Goal: Check status: Check status

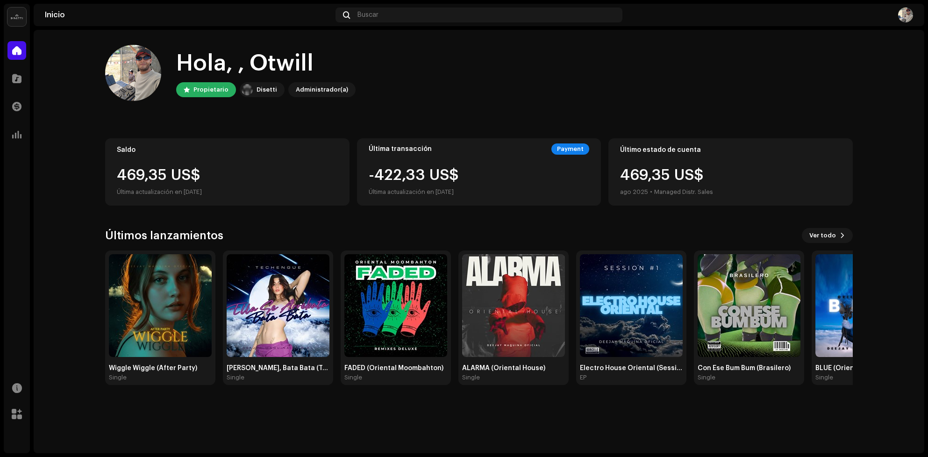
click at [282, 158] on div "Saldo 469,35 US$ Última actualización en [DATE]" at bounding box center [227, 171] width 244 height 67
click at [13, 132] on span at bounding box center [16, 134] width 9 height 7
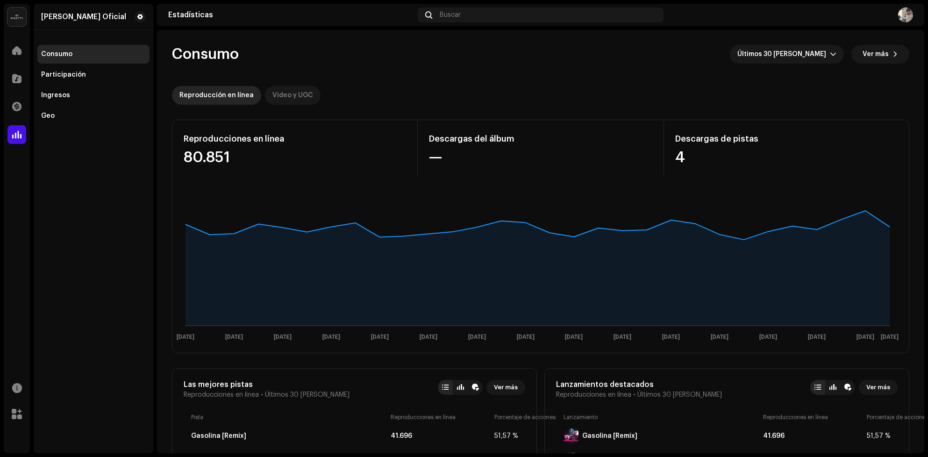
click at [287, 94] on div "Video y UGC" at bounding box center [293, 95] width 41 height 19
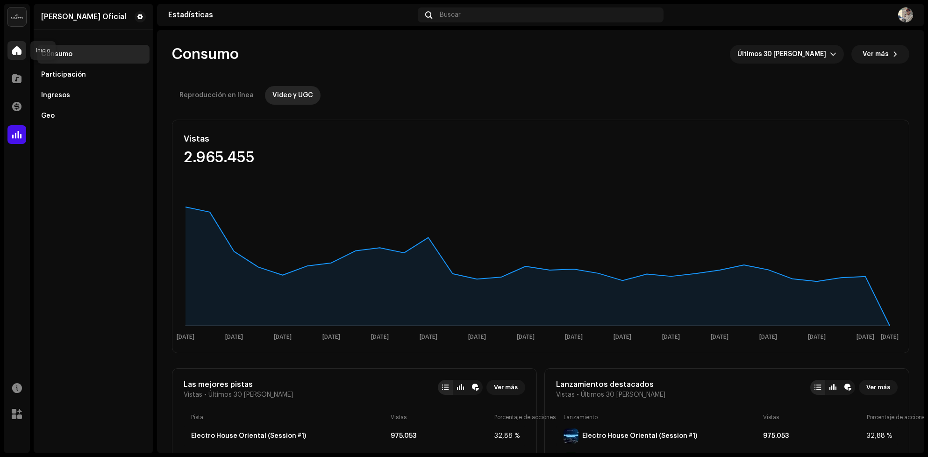
click at [13, 57] on div at bounding box center [16, 50] width 19 height 19
